Goal: Task Accomplishment & Management: Use online tool/utility

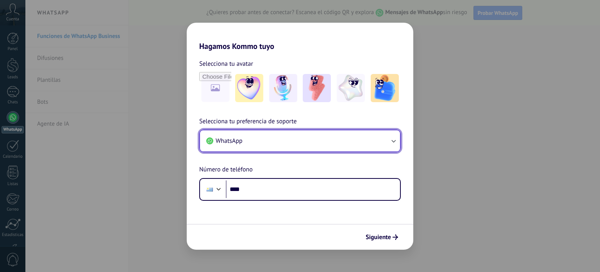
click at [347, 142] on button "WhatsApp" at bounding box center [300, 140] width 200 height 21
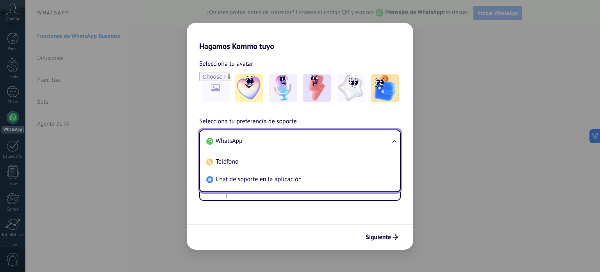
click at [247, 141] on li "WhatsApp" at bounding box center [298, 141] width 191 height 18
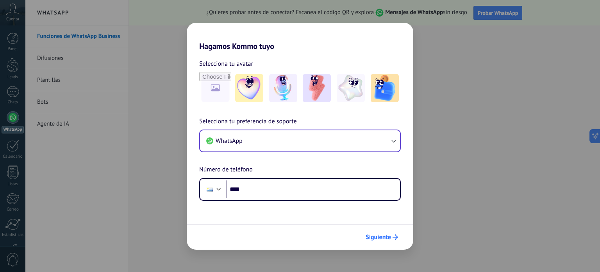
click at [381, 242] on button "Siguiente" at bounding box center [381, 236] width 39 height 13
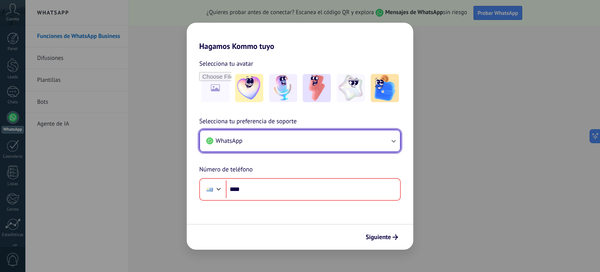
click at [266, 145] on button "WhatsApp" at bounding box center [300, 140] width 200 height 21
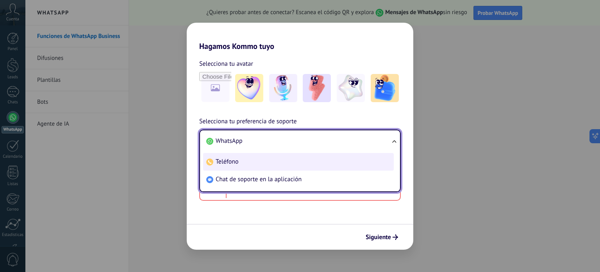
click at [266, 159] on li "Teléfono" at bounding box center [298, 162] width 191 height 18
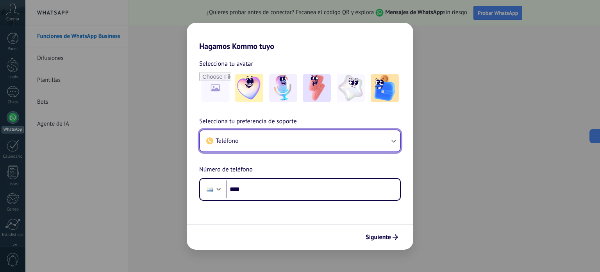
click at [277, 139] on button "Teléfono" at bounding box center [300, 140] width 200 height 21
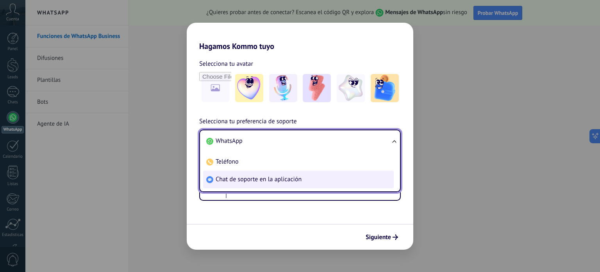
click at [267, 184] on li "Chat de soporte en la aplicación" at bounding box center [298, 179] width 191 height 18
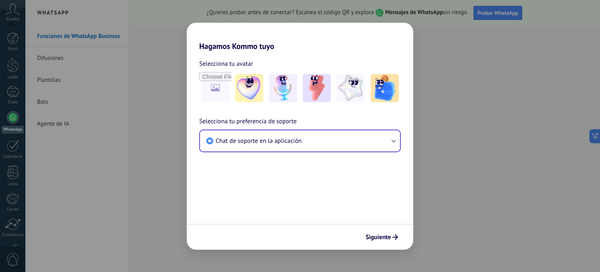
click at [278, 160] on div "Selecciona tu avatar Selecciona tu preferencia de soporte Chat de soporte en la…" at bounding box center [300, 108] width 227 height 114
click at [386, 238] on span "Siguiente" at bounding box center [378, 236] width 25 height 5
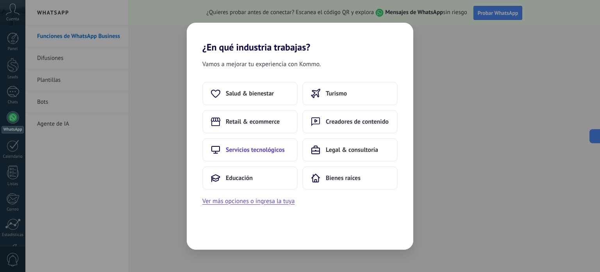
click at [256, 148] on span "Servicios tecnológicos" at bounding box center [255, 150] width 59 height 8
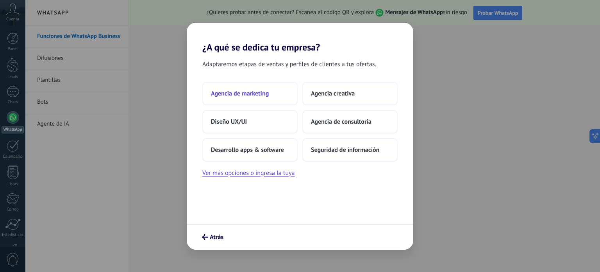
click at [270, 95] on button "Agencia de marketing" at bounding box center [249, 93] width 95 height 23
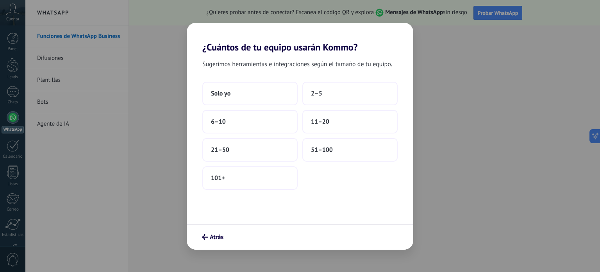
click at [270, 95] on button "Solo yo" at bounding box center [249, 93] width 95 height 23
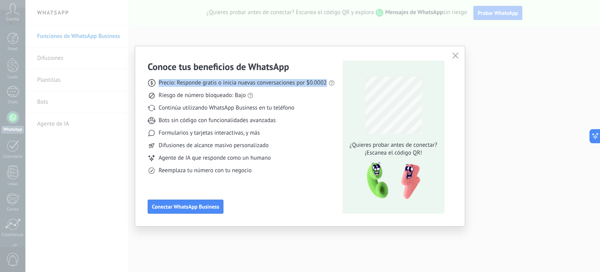
drag, startPoint x: 157, startPoint y: 81, endPoint x: 335, endPoint y: 87, distance: 178.2
click at [335, 87] on div "Conoce tus beneficios de WhatsApp Precio: Responde gratis o inicia nuevas conve…" at bounding box center [300, 137] width 305 height 153
click at [320, 109] on div "Continúa utilizando WhatsApp Business en tu teléfono" at bounding box center [241, 108] width 187 height 8
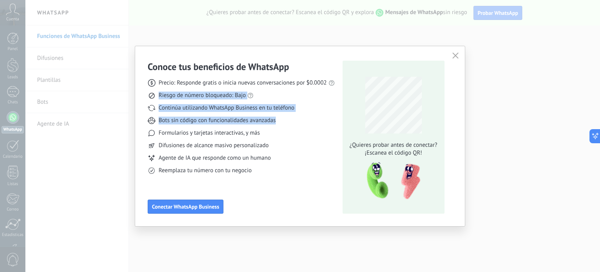
drag, startPoint x: 158, startPoint y: 96, endPoint x: 317, endPoint y: 116, distance: 160.2
click at [317, 116] on div "Precio: Responde gratis o inicia nuevas conversaciones por $0.0002 Riesgo de nú…" at bounding box center [241, 124] width 187 height 102
click at [317, 120] on div "Bots sin código con funcionalidades avanzadas" at bounding box center [241, 120] width 187 height 8
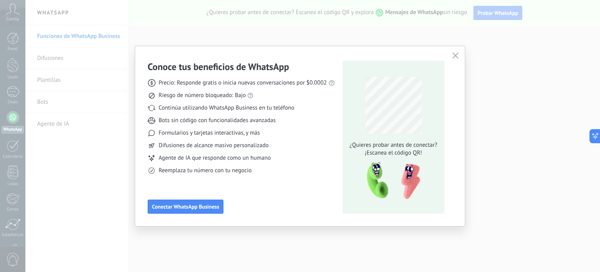
click at [166, 106] on span "Continúa utilizando WhatsApp Business en tu teléfono" at bounding box center [227, 108] width 136 height 8
drag, startPoint x: 202, startPoint y: 121, endPoint x: 283, endPoint y: 121, distance: 81.3
click at [283, 121] on div "Bots sin código con funcionalidades avanzadas" at bounding box center [241, 120] width 187 height 8
click at [292, 136] on div "Formularios y tarjetas interactivas, y más" at bounding box center [241, 133] width 187 height 8
drag, startPoint x: 188, startPoint y: 134, endPoint x: 339, endPoint y: 146, distance: 151.3
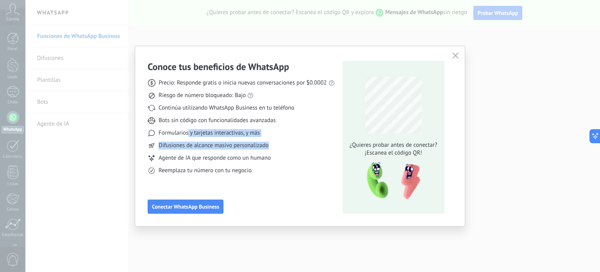
click at [327, 146] on div "Precio: Responde gratis o inicia nuevas conversaciones por $0.0002 Riesgo de nú…" at bounding box center [241, 124] width 187 height 102
click at [329, 145] on div "Difusiones de alcance masivo personalizado" at bounding box center [241, 145] width 187 height 8
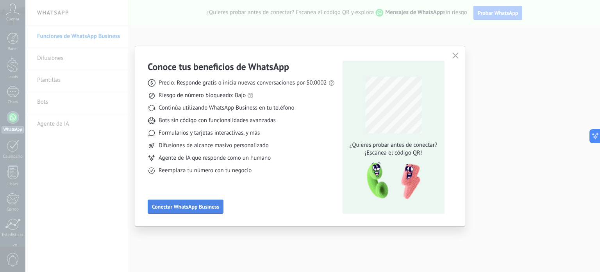
click at [181, 204] on span "Conectar WhatsApp Business" at bounding box center [185, 206] width 67 height 5
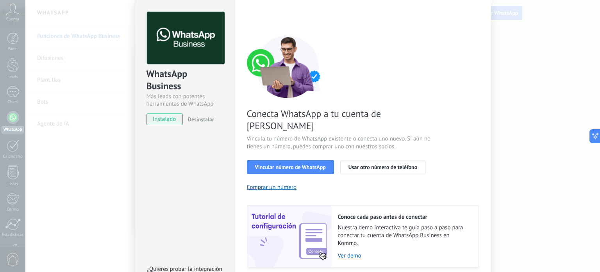
scroll to position [39, 0]
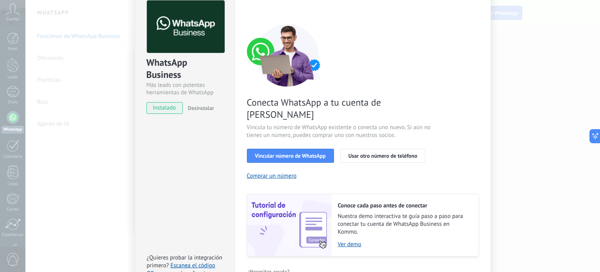
click at [525, 125] on div "WhatsApp Business Más leads con potentes herramientas de WhatsApp instalado Des…" at bounding box center [312, 136] width 575 height 272
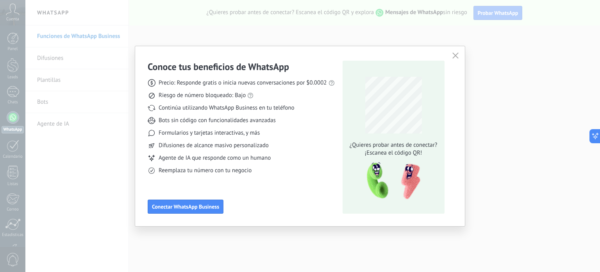
click at [457, 53] on icon "button" at bounding box center [455, 55] width 6 height 6
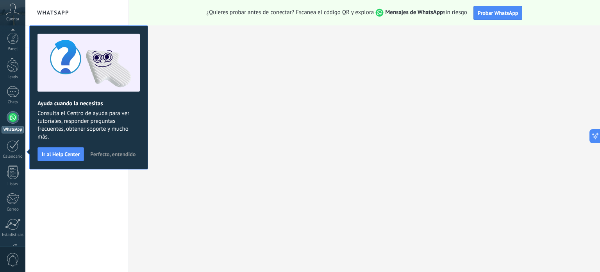
scroll to position [53, 0]
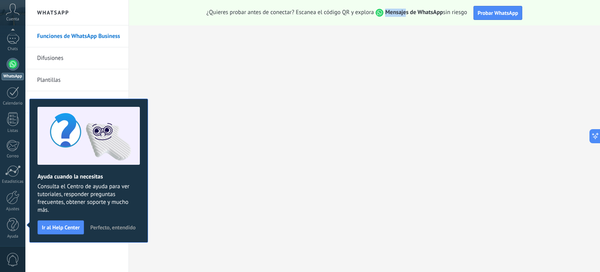
drag, startPoint x: 386, startPoint y: 13, endPoint x: 431, endPoint y: 13, distance: 44.5
click at [420, 13] on strong "Mensajes de WhatsApp" at bounding box center [414, 12] width 58 height 7
click at [526, 16] on div "¿Quieres probar antes de conectar? Escanea el código QR y explora Mensajes de W…" at bounding box center [364, 12] width 471 height 25
click at [498, 12] on span "Probar WhatsApp" at bounding box center [498, 12] width 41 height 7
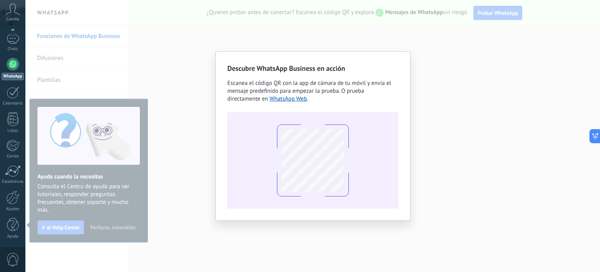
click at [504, 159] on div "Descubre WhatsApp Business en acción Escanea el código QR con la app [PERSON_NA…" at bounding box center [312, 136] width 575 height 272
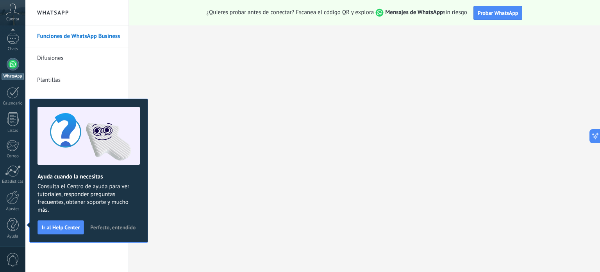
click at [96, 226] on span "Perfecto, entendido" at bounding box center [112, 226] width 45 height 5
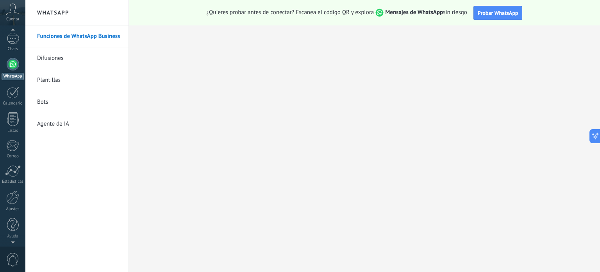
scroll to position [50, 0]
click at [11, 19] on span "Cuenta" at bounding box center [12, 19] width 13 height 5
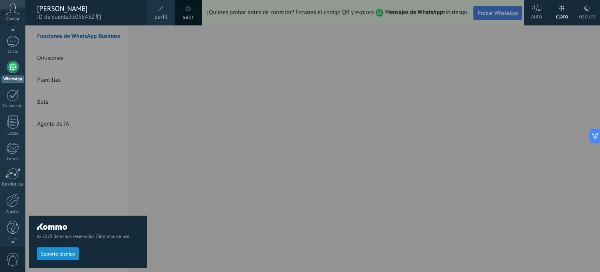
click at [409, 136] on div at bounding box center [325, 136] width 600 height 272
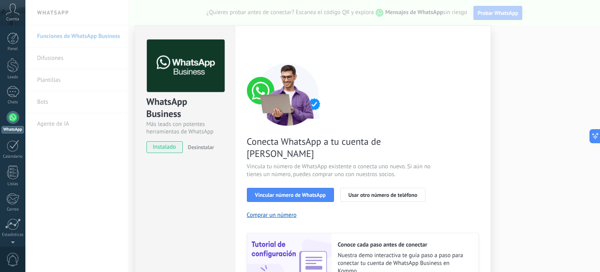
scroll to position [39, 0]
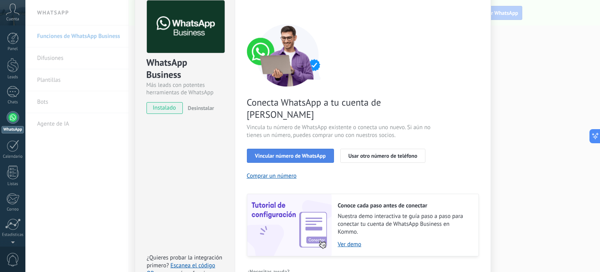
click at [300, 153] on span "Vincular número de WhatsApp" at bounding box center [290, 155] width 71 height 5
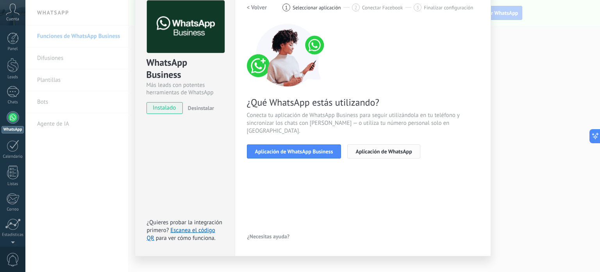
click at [389, 148] on span "Aplicación de WhatsApp" at bounding box center [383, 150] width 56 height 5
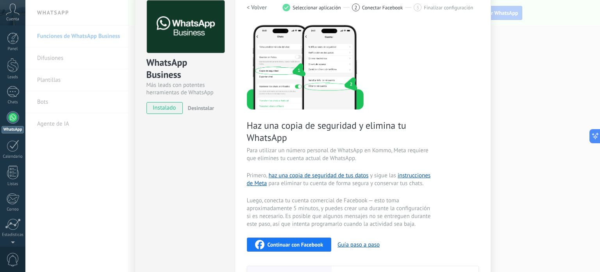
scroll to position [0, 0]
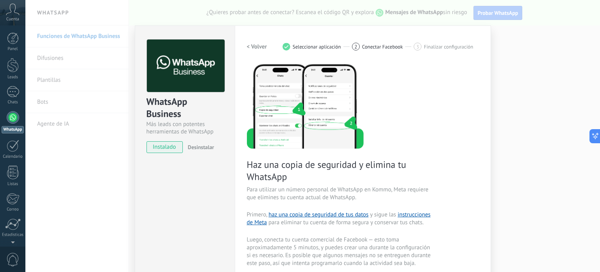
click at [253, 48] on h2 "< Volver" at bounding box center [257, 46] width 20 height 7
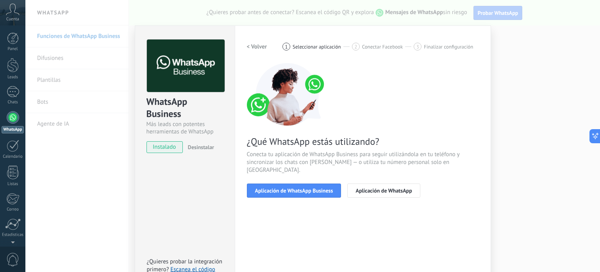
click at [253, 48] on h2 "< Volver" at bounding box center [257, 46] width 20 height 7
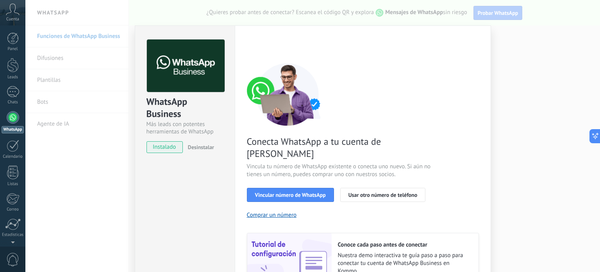
click at [215, 186] on div "WhatsApp Business Más leads con potentes herramientas de WhatsApp instalado Des…" at bounding box center [185, 177] width 100 height 305
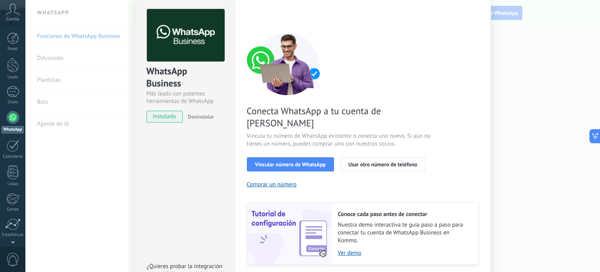
scroll to position [75, 0]
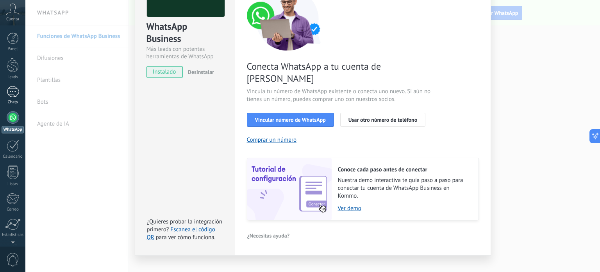
click at [20, 104] on div "Chats" at bounding box center [13, 102] width 23 height 5
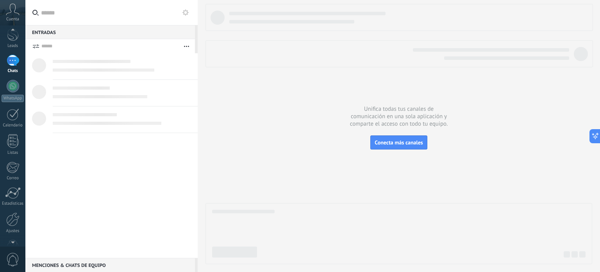
scroll to position [53, 0]
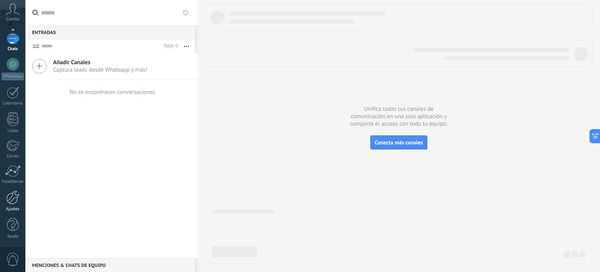
click at [12, 206] on div "Ajustes" at bounding box center [13, 208] width 23 height 5
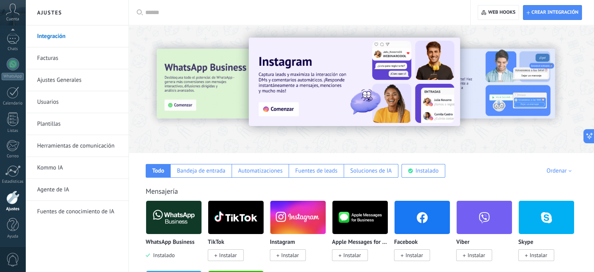
drag, startPoint x: 502, startPoint y: 93, endPoint x: 248, endPoint y: 89, distance: 254.3
click at [250, 82] on div at bounding box center [381, 82] width 359 height 0
click at [177, 81] on div at bounding box center [170, 89] width 171 height 70
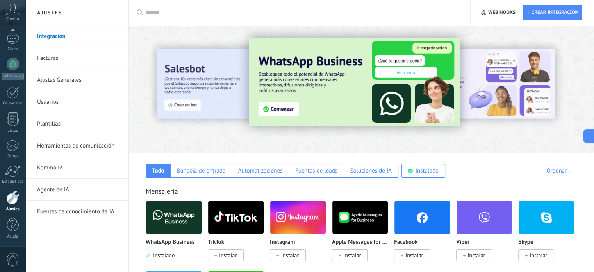
click at [286, 112] on img at bounding box center [354, 82] width 211 height 88
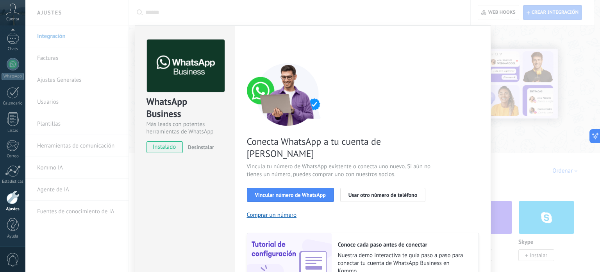
click at [191, 143] on span "Desinstalar" at bounding box center [201, 146] width 26 height 7
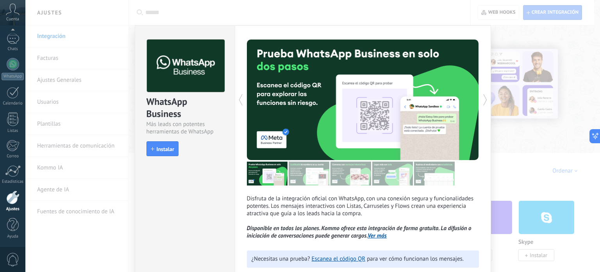
click at [539, 128] on div "WhatsApp Business Más leads con potentes herramientas de WhatsApp install Insta…" at bounding box center [312, 136] width 575 height 272
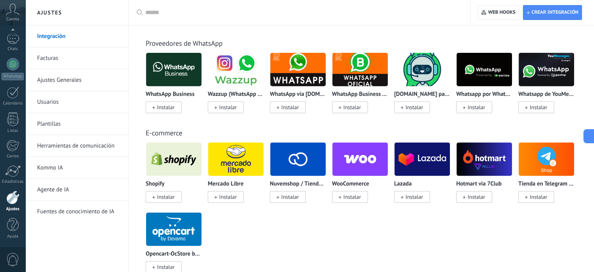
scroll to position [273, 0]
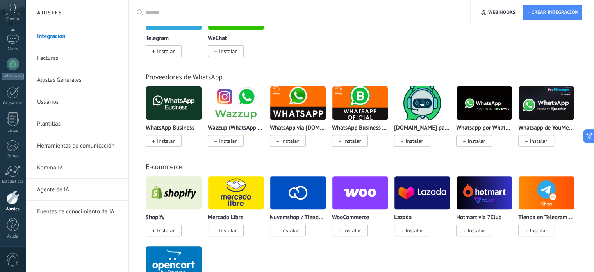
click at [481, 109] on img at bounding box center [484, 103] width 55 height 38
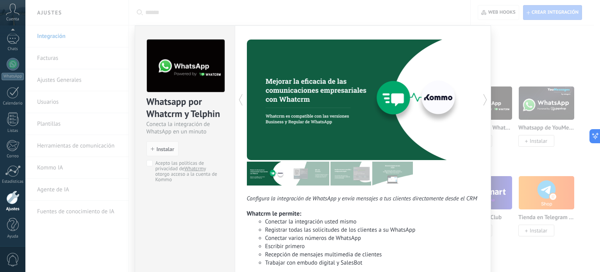
click at [545, 160] on div "Whatsapp por Whatcrm y Telphin Conecta la integración de WhatsApp en un minuto …" at bounding box center [312, 136] width 575 height 272
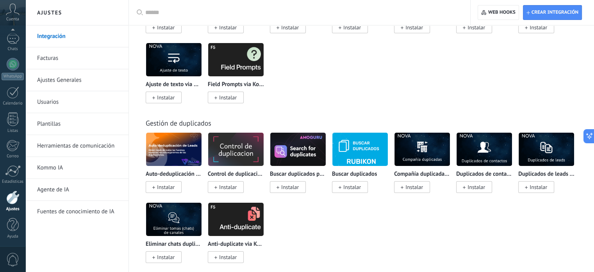
scroll to position [2817, 0]
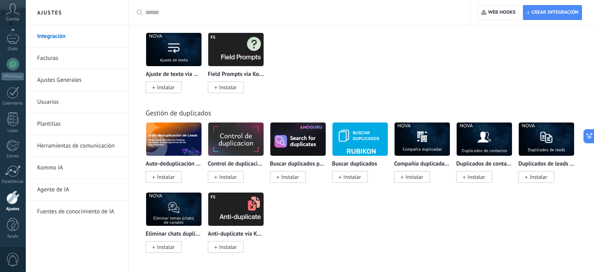
click at [52, 103] on link "Usuarios" at bounding box center [79, 102] width 84 height 22
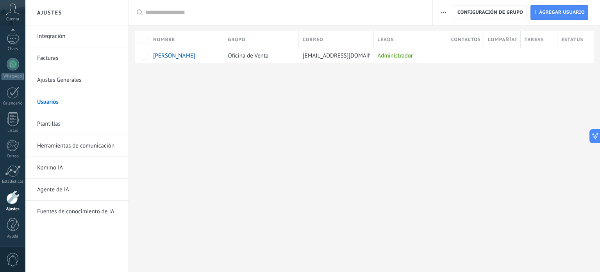
click at [449, 244] on div "Ajustes Integración Facturas Ajustes Generales Usuarios Plantillas Herramientas…" at bounding box center [312, 136] width 575 height 272
click at [302, 55] on div "[EMAIL_ADDRESS][DOMAIN_NAME]" at bounding box center [334, 55] width 71 height 15
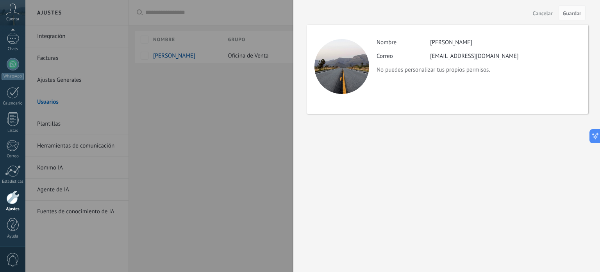
click at [243, 129] on div at bounding box center [300, 136] width 600 height 272
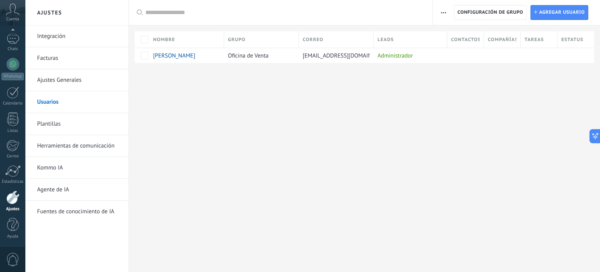
click at [63, 76] on link "Ajustes Generales" at bounding box center [79, 80] width 84 height 22
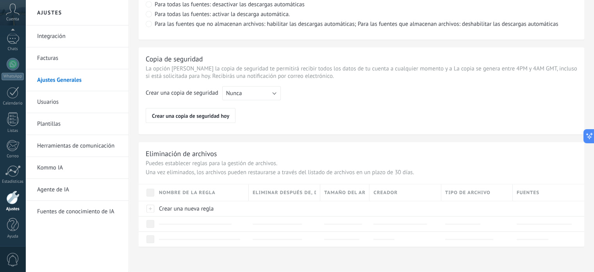
scroll to position [590, 0]
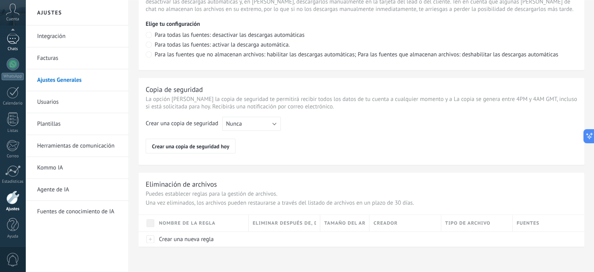
click at [9, 46] on link "Chats" at bounding box center [12, 42] width 25 height 19
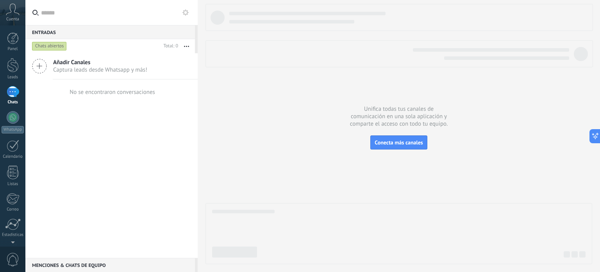
click at [42, 65] on icon at bounding box center [39, 66] width 15 height 15
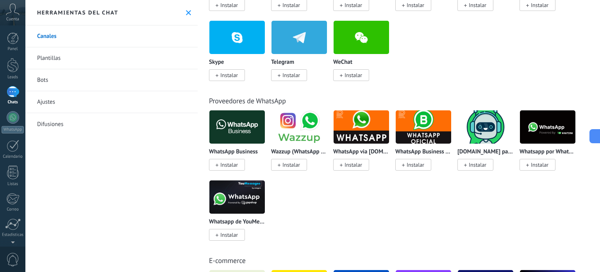
scroll to position [234, 0]
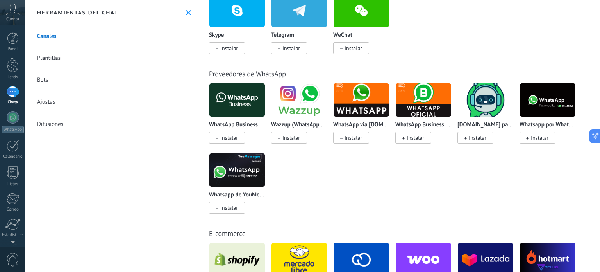
click at [293, 140] on span "Instalar" at bounding box center [291, 137] width 18 height 7
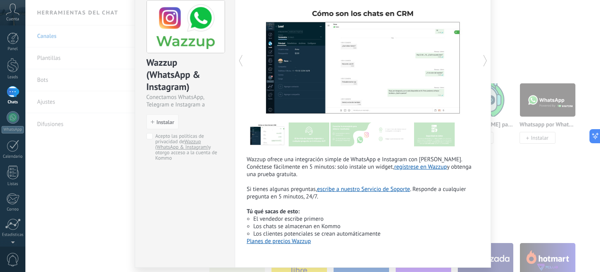
scroll to position [64, 0]
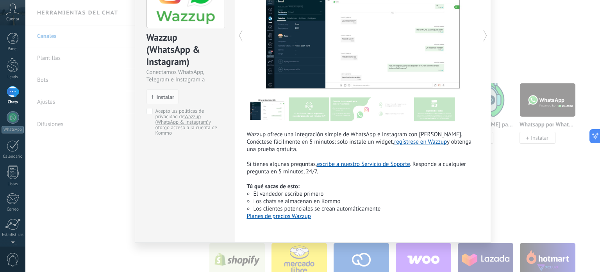
click at [573, 187] on div "Wazzup (WhatsApp & Instagram) Conectamos WhatsApp, Telegram e Instagram a Kommo…" at bounding box center [312, 136] width 575 height 272
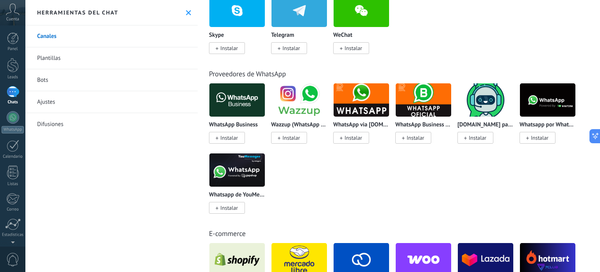
scroll to position [0, 0]
click at [545, 138] on span "Instalar" at bounding box center [540, 137] width 18 height 7
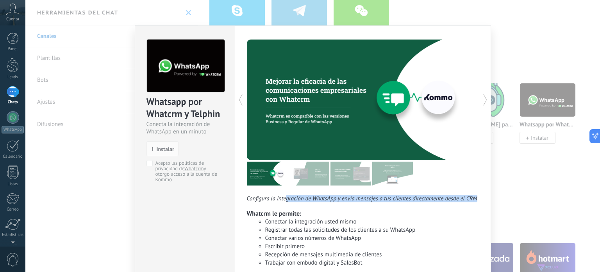
drag, startPoint x: 302, startPoint y: 202, endPoint x: 448, endPoint y: 206, distance: 146.2
click at [448, 206] on div "Configura la integración de WhatsApp y envía mensajes a tus clientes directamen…" at bounding box center [363, 242] width 232 height 95
click at [449, 207] on div "Configura la integración de WhatsApp y envía mensajes a tus clientes directamen…" at bounding box center [363, 242] width 232 height 95
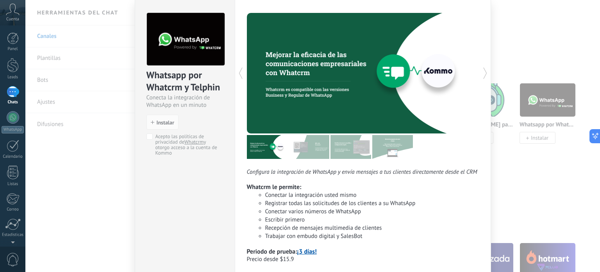
scroll to position [39, 0]
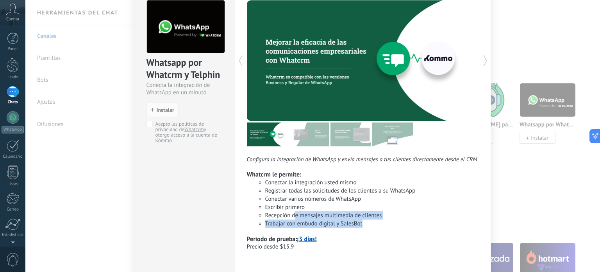
drag, startPoint x: 293, startPoint y: 215, endPoint x: 398, endPoint y: 226, distance: 105.2
click at [396, 226] on ul "Conectar la integración usted mismo Registrar todas las solicitudes de los clie…" at bounding box center [363, 202] width 232 height 49
click at [398, 226] on li "Trabajar con embudo digital y SalesBot" at bounding box center [372, 223] width 214 height 8
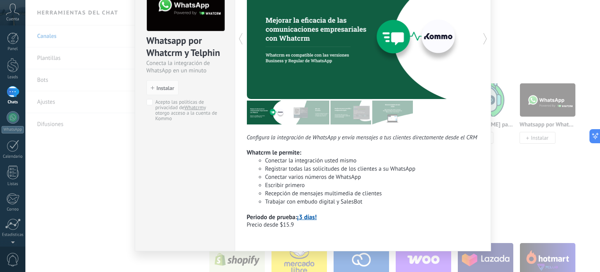
scroll to position [70, 0]
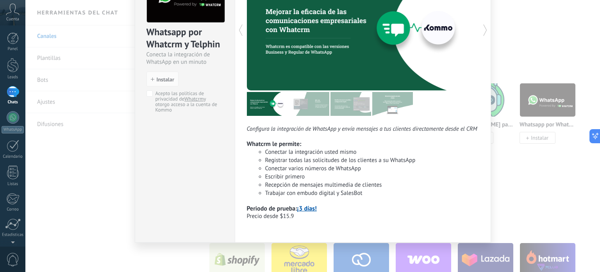
click at [570, 184] on div "Whatsapp por Whatcrm y Telphin Conecta la integración de WhatsApp en un minuto …" at bounding box center [312, 136] width 575 height 272
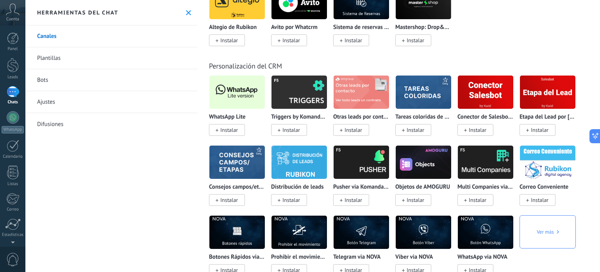
scroll to position [2031, 0]
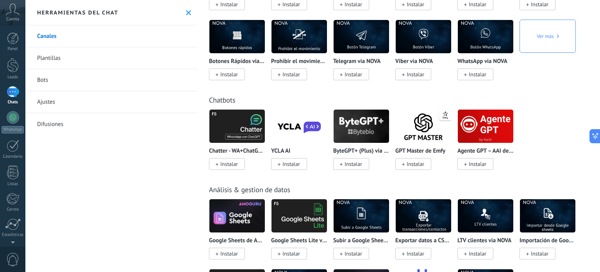
drag, startPoint x: 13, startPoint y: 17, endPoint x: 12, endPoint y: 27, distance: 9.9
click at [13, 17] on span "Cuenta" at bounding box center [12, 19] width 13 height 5
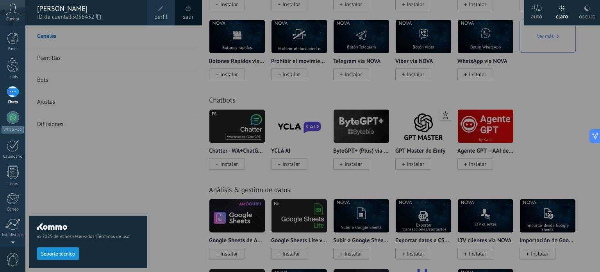
click at [164, 11] on span at bounding box center [161, 8] width 9 height 9
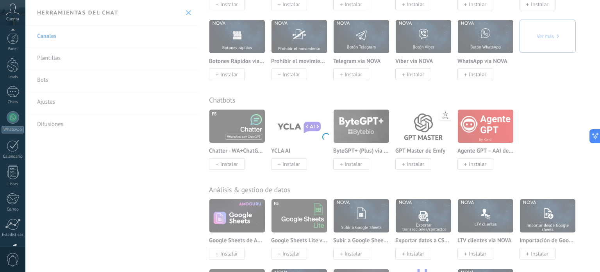
scroll to position [53, 0]
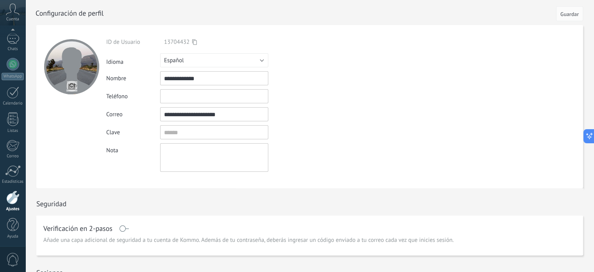
click at [11, 15] on icon at bounding box center [13, 10] width 14 height 12
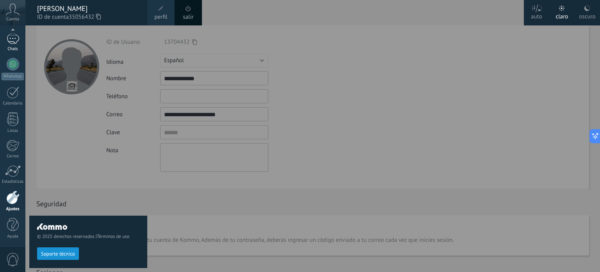
click at [11, 45] on link "Chats" at bounding box center [12, 42] width 25 height 19
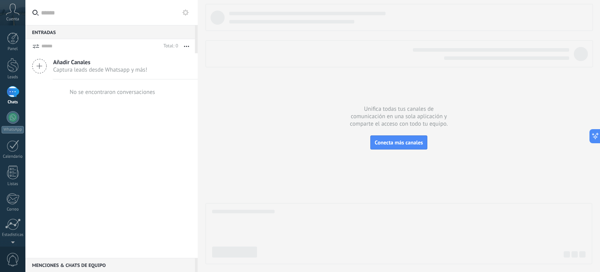
click at [11, 45] on link "Panel" at bounding box center [12, 41] width 25 height 19
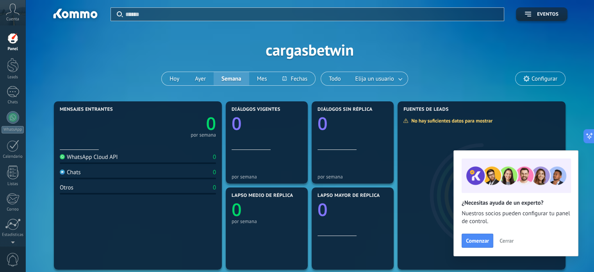
click at [93, 158] on div "WhatsApp Cloud API" at bounding box center [89, 156] width 58 height 7
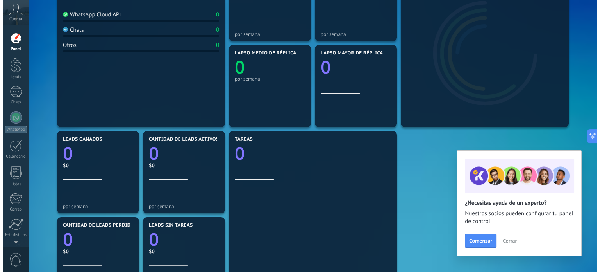
scroll to position [156, 0]
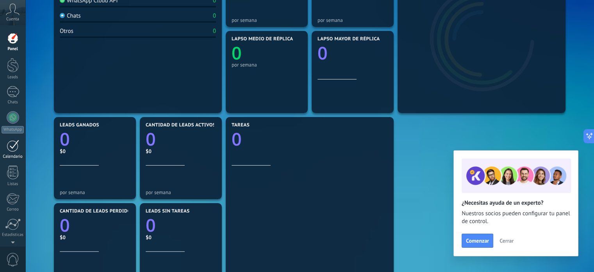
click at [15, 150] on div at bounding box center [13, 145] width 13 height 12
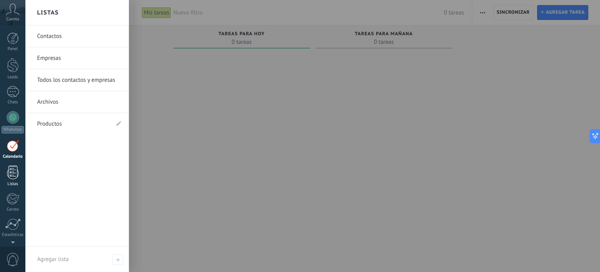
click at [14, 175] on div at bounding box center [13, 172] width 12 height 14
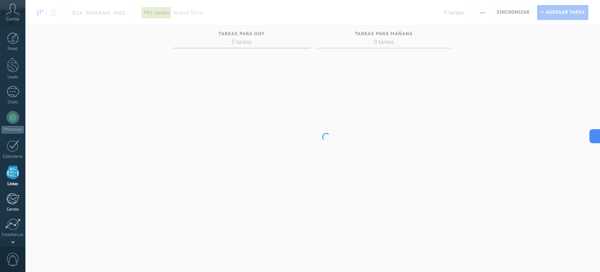
click at [14, 205] on link "Correo" at bounding box center [12, 202] width 25 height 19
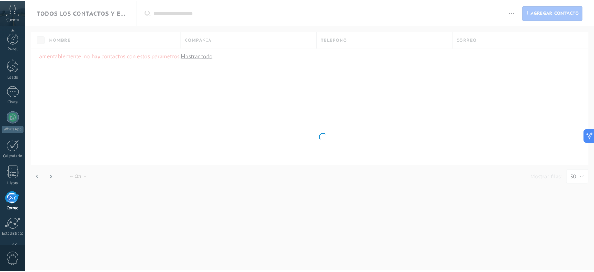
scroll to position [53, 0]
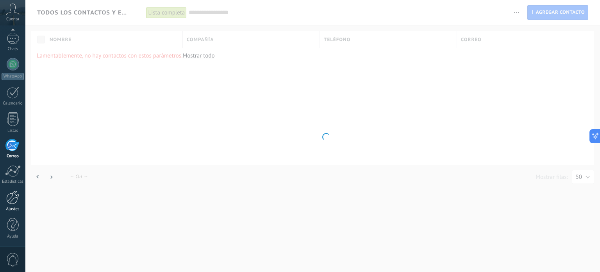
click at [11, 204] on link "Ajustes" at bounding box center [12, 200] width 25 height 21
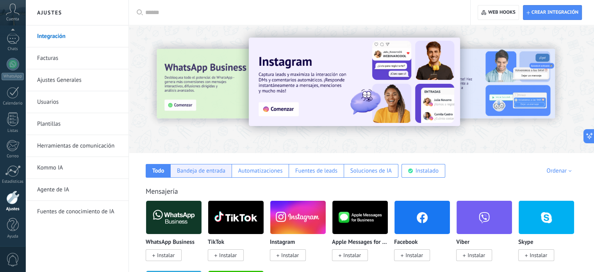
click at [194, 172] on div "Bandeja de entrada" at bounding box center [201, 170] width 48 height 7
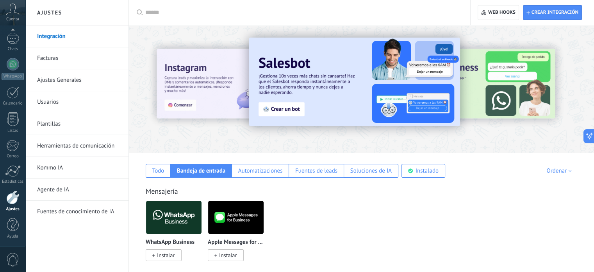
click at [560, 170] on div "Ordenar" at bounding box center [561, 170] width 28 height 7
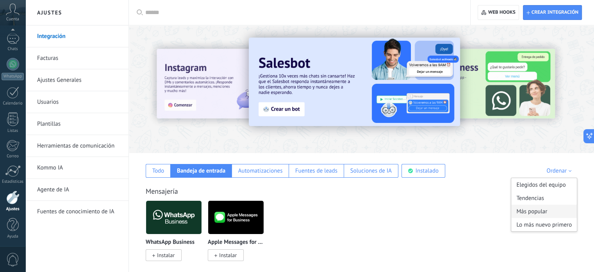
click at [545, 217] on div "Más popular" at bounding box center [544, 210] width 66 height 13
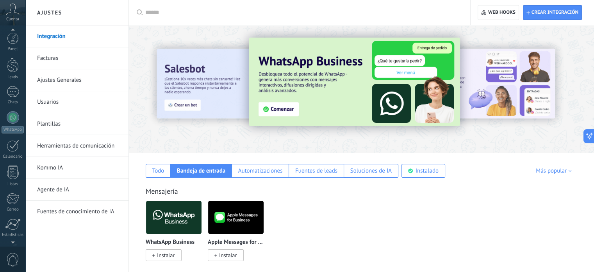
click at [14, 15] on div "Cuenta" at bounding box center [12, 12] width 25 height 25
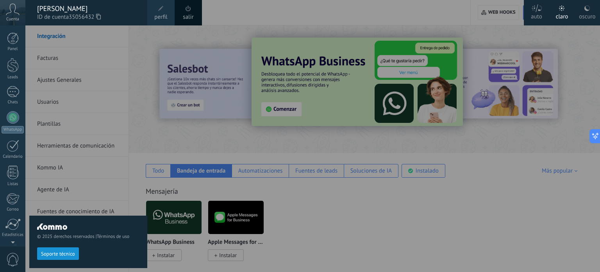
click at [381, 211] on div at bounding box center [325, 136] width 600 height 272
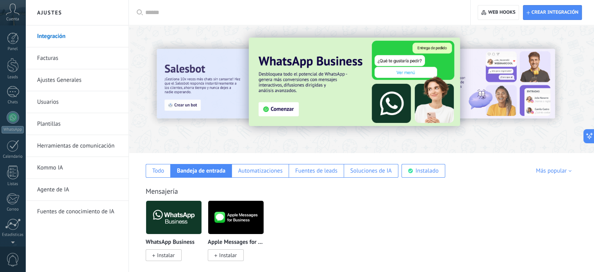
scroll to position [53, 0]
click at [362, 79] on img at bounding box center [354, 82] width 211 height 88
click at [288, 110] on img at bounding box center [354, 82] width 211 height 88
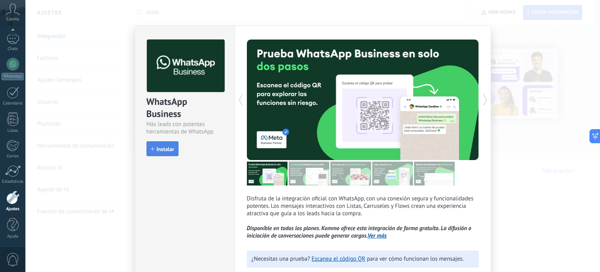
click at [166, 153] on button "Instalar" at bounding box center [162, 148] width 32 height 15
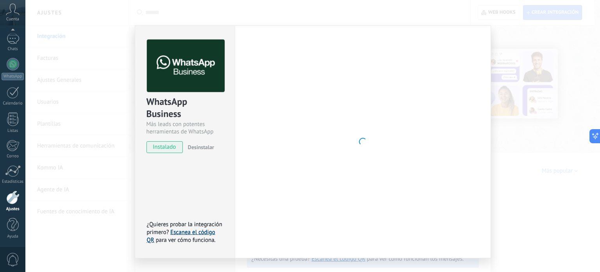
click at [185, 232] on link "Escanea el código QR" at bounding box center [181, 235] width 68 height 15
